Goal: Transaction & Acquisition: Download file/media

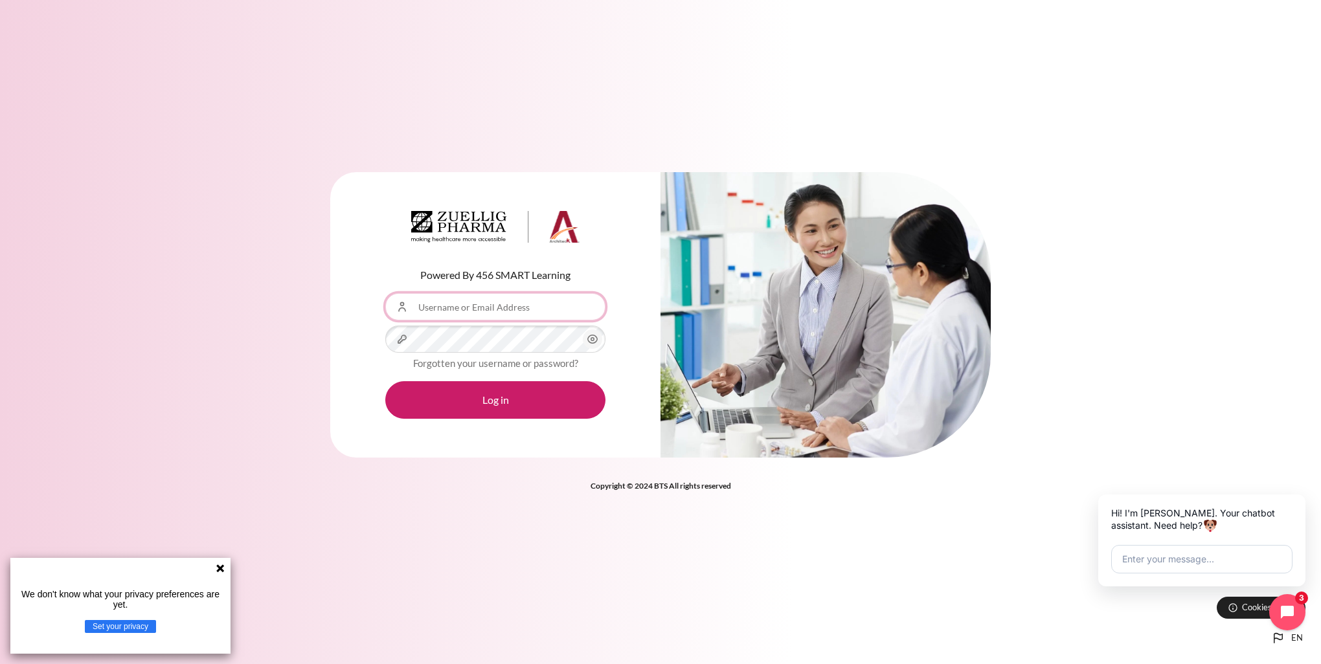
click at [445, 315] on input "Username or Email Address" at bounding box center [495, 306] width 220 height 27
type input "[EMAIL_ADDRESS][DOMAIN_NAME]"
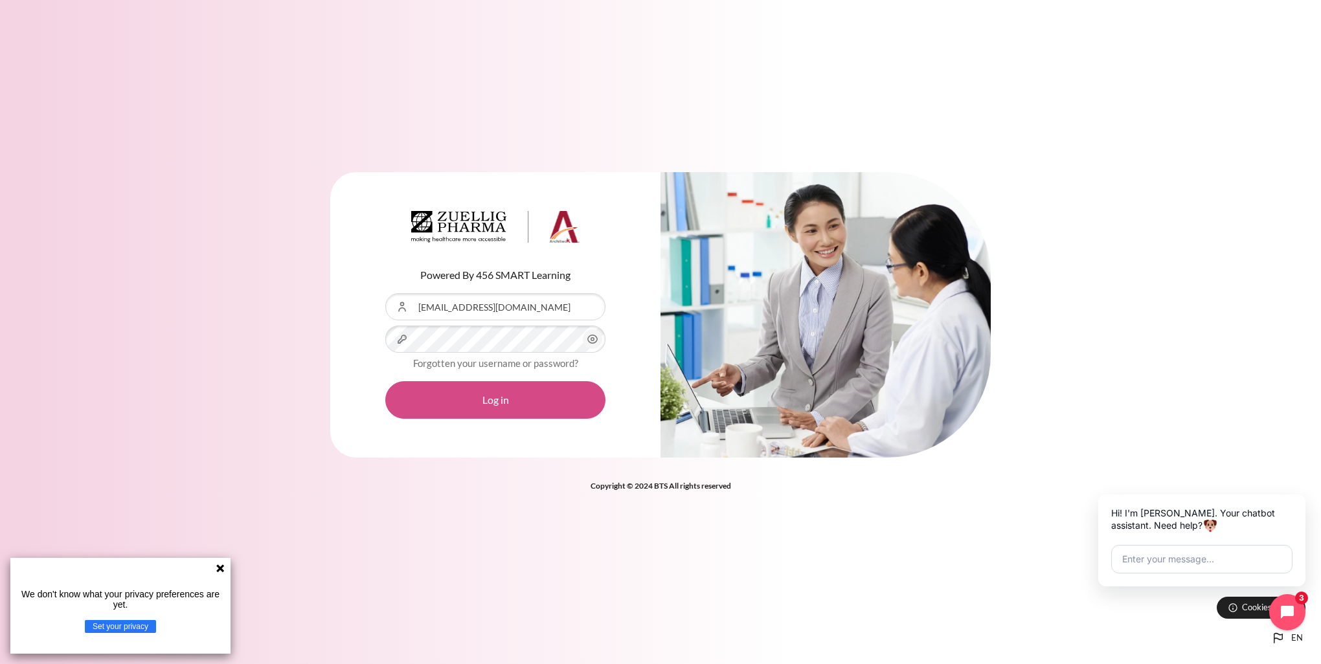
click at [505, 400] on button "Log in" at bounding box center [495, 400] width 220 height 38
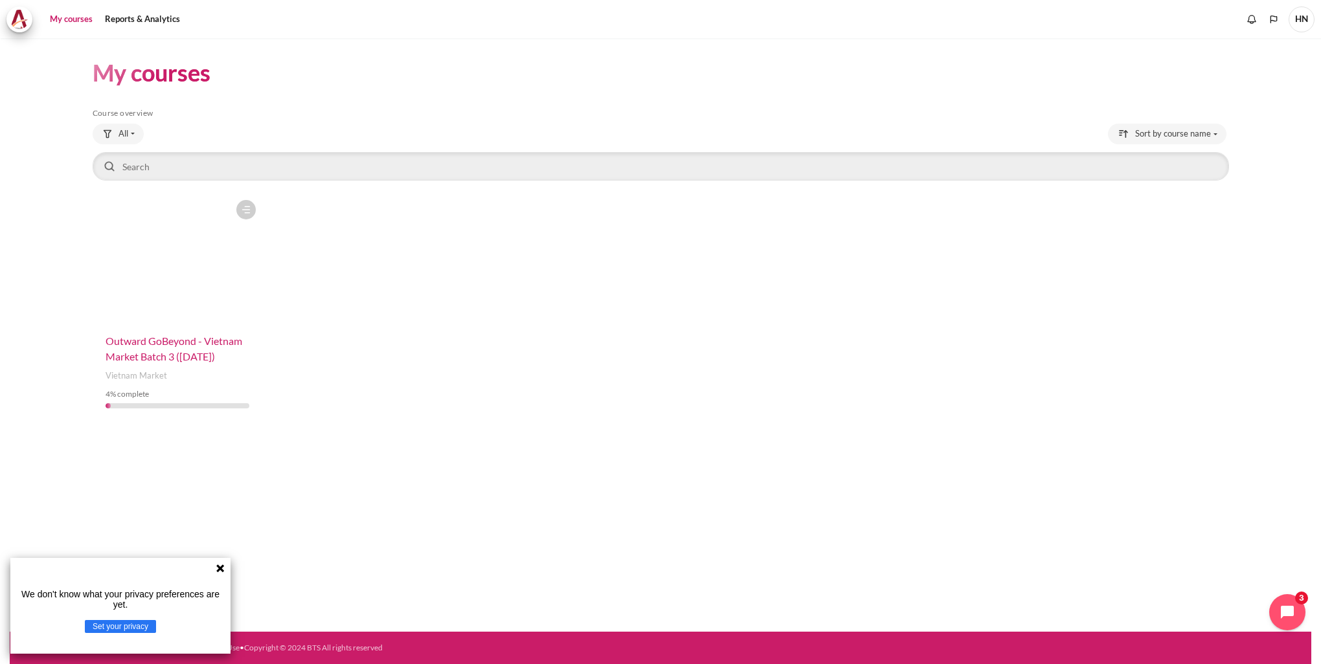
click at [135, 343] on span "Outward GoBeyond - Vietnam Market Batch 3 (Oct 2025)" at bounding box center [174, 349] width 137 height 28
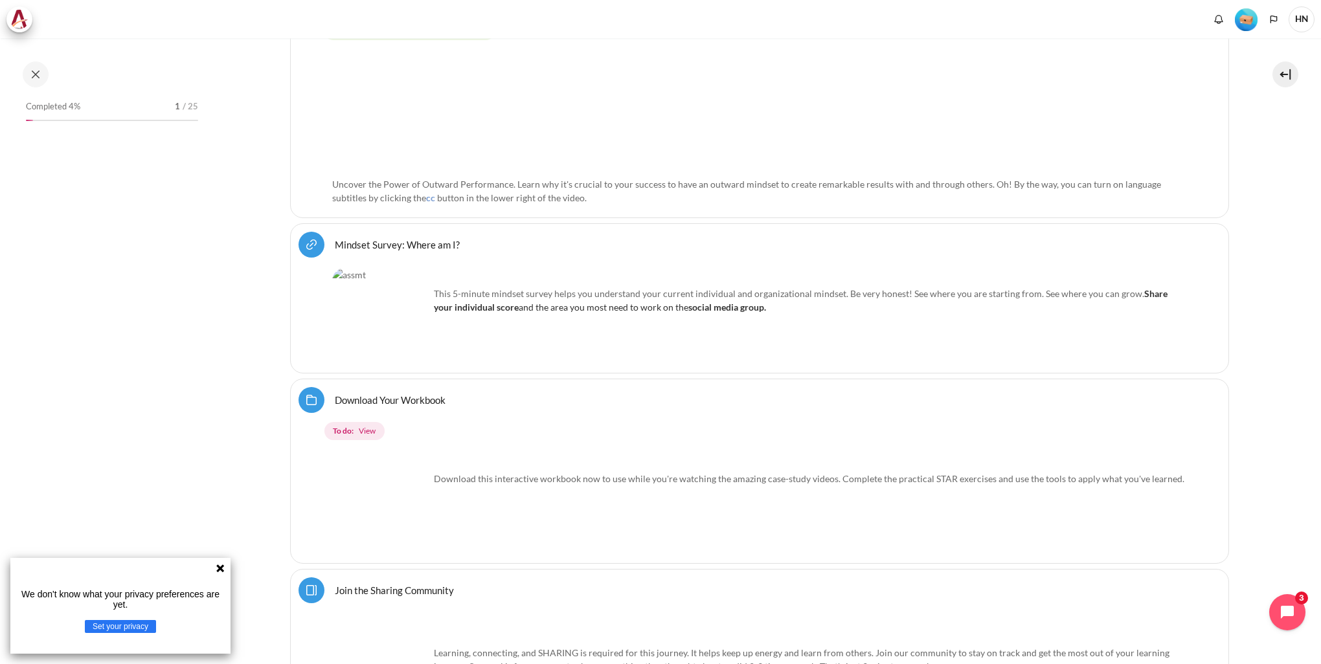
scroll to position [648, 0]
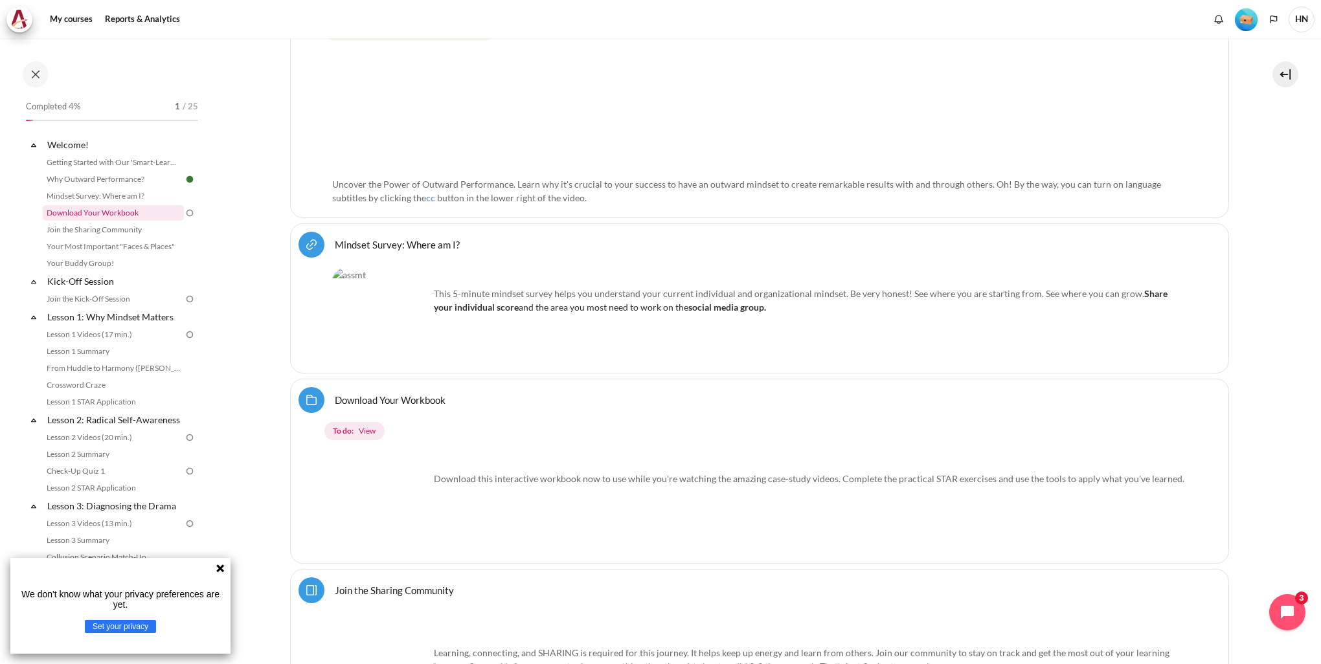
click at [109, 212] on link "Download Your Workbook" at bounding box center [113, 213] width 141 height 16
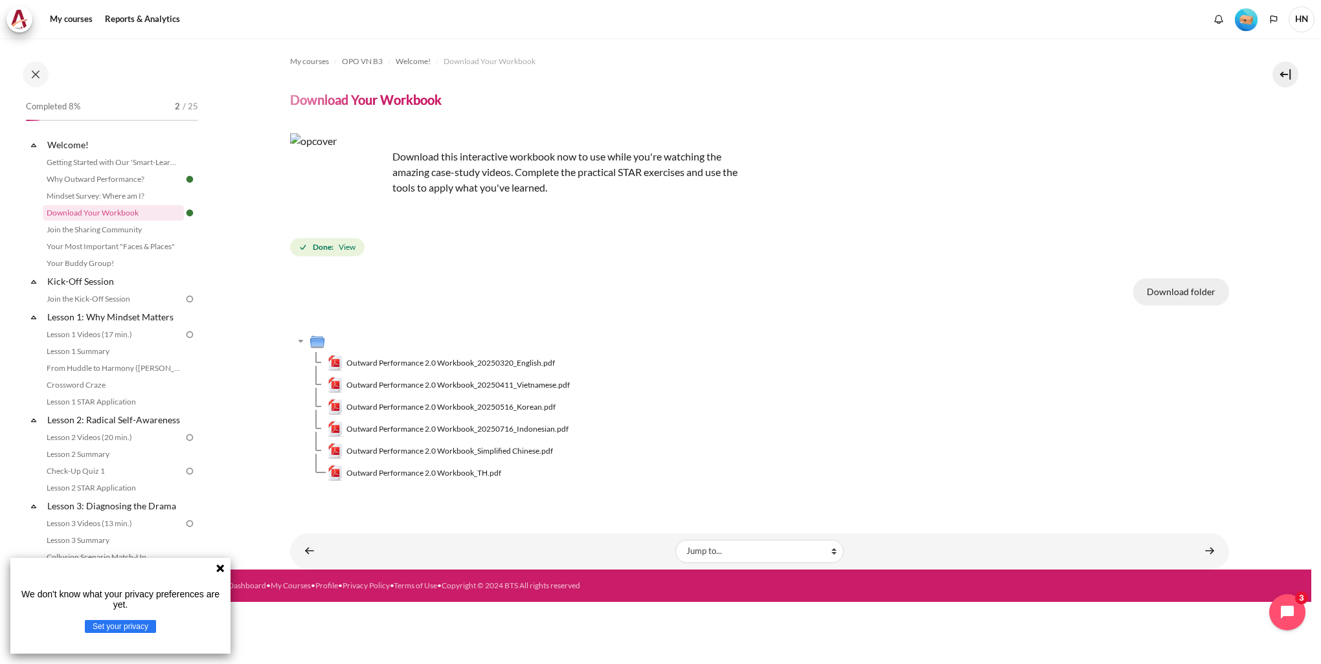
click at [1194, 292] on button "Download folder" at bounding box center [1181, 291] width 96 height 27
